Goal: Task Accomplishment & Management: Use online tool/utility

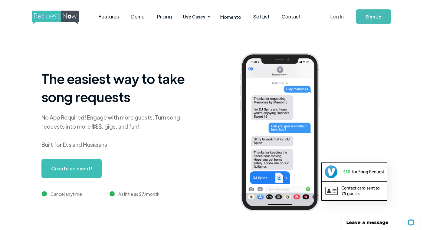
click at [335, 15] on link "Log In" at bounding box center [337, 16] width 26 height 21
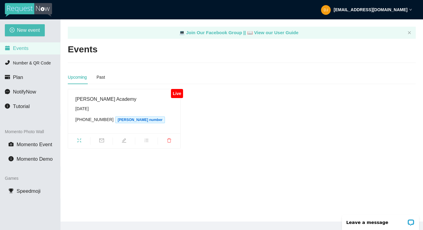
click at [80, 138] on span "fullscreen" at bounding box center [79, 141] width 22 height 7
